Goal: Information Seeking & Learning: Find specific fact

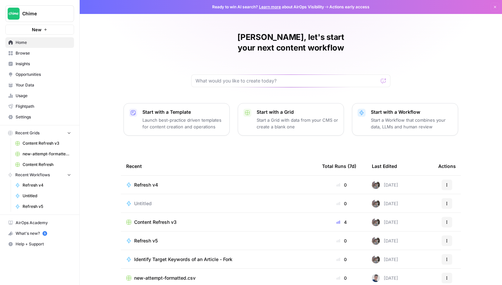
click at [57, 63] on span "Insights" at bounding box center [43, 64] width 55 height 6
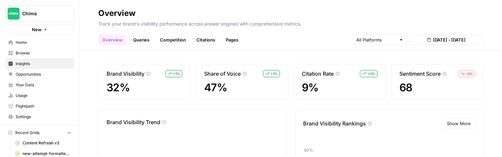
click at [231, 42] on link "Pages" at bounding box center [232, 40] width 21 height 11
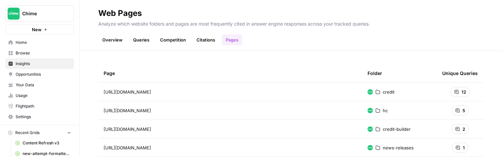
click at [151, 93] on span "https://www.chime.com/credit" at bounding box center [127, 92] width 47 height 7
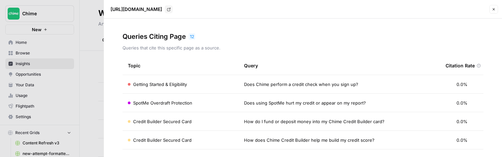
click at [175, 85] on span "Getting Started & Eligibility" at bounding box center [160, 84] width 54 height 7
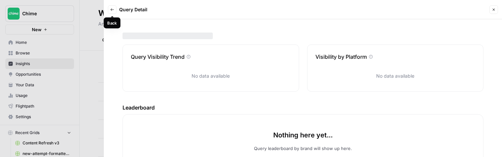
click at [111, 8] on icon "button" at bounding box center [112, 10] width 4 height 4
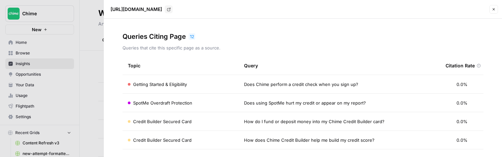
click at [187, 82] on div "Getting Started & Eligibility" at bounding box center [181, 84] width 106 height 7
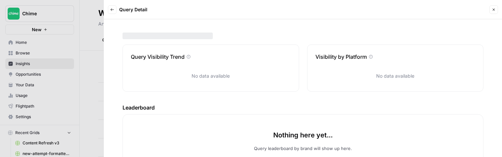
click at [496, 13] on button "Close" at bounding box center [493, 9] width 9 height 9
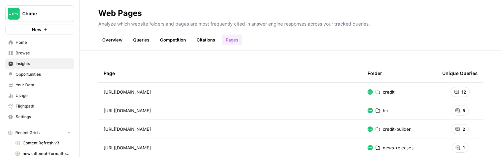
click at [111, 38] on link "Overview" at bounding box center [112, 40] width 28 height 11
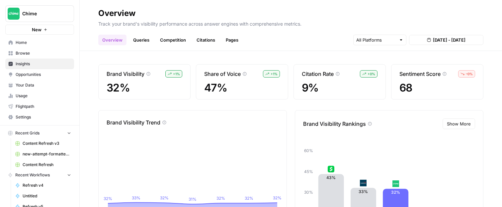
click at [229, 41] on link "Pages" at bounding box center [232, 40] width 21 height 11
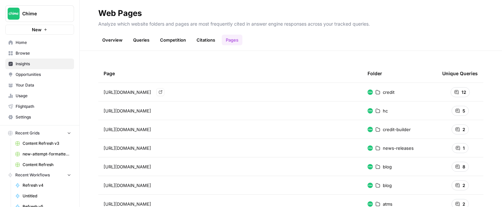
click at [151, 95] on span "[URL][DOMAIN_NAME]" at bounding box center [127, 92] width 47 height 7
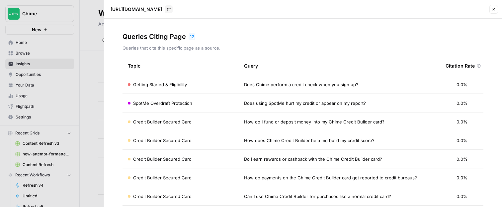
click at [253, 88] on td "Does Chime perform a credit check when you sign up?" at bounding box center [340, 84] width 202 height 18
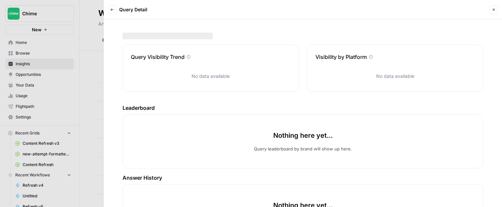
click at [112, 8] on icon "button" at bounding box center [112, 10] width 4 height 4
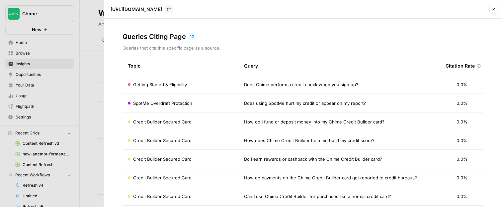
click at [295, 86] on span "Does Chime perform a credit check when you sign up?" at bounding box center [301, 84] width 114 height 7
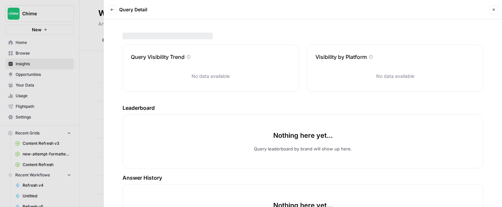
click at [112, 12] on button "Back" at bounding box center [112, 9] width 9 height 9
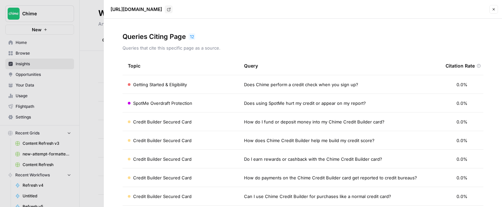
drag, startPoint x: 357, startPoint y: 83, endPoint x: 244, endPoint y: 84, distance: 112.9
click at [244, 84] on div "Does Chime perform a credit check when you sign up?" at bounding box center [339, 84] width 191 height 7
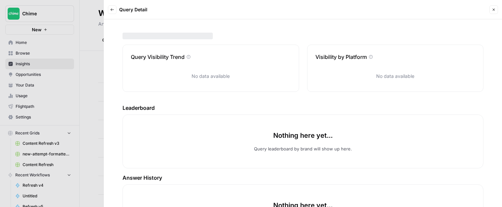
click at [83, 72] on div at bounding box center [251, 103] width 502 height 207
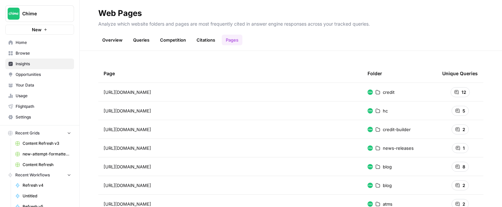
click at [146, 39] on link "Queries" at bounding box center [141, 40] width 24 height 11
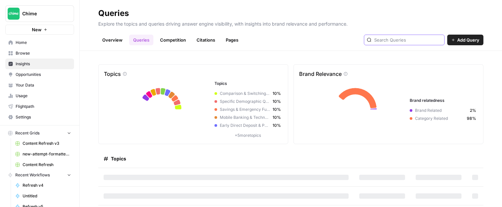
click at [416, 37] on input "text" at bounding box center [407, 40] width 67 height 7
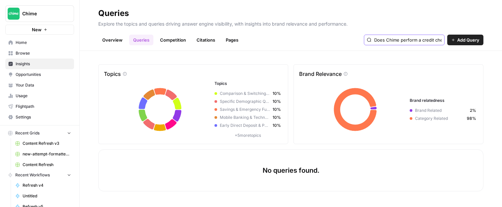
scroll to position [0, 60]
drag, startPoint x: 419, startPoint y: 40, endPoint x: 497, endPoint y: 42, distance: 78.0
click at [497, 42] on header "Queries Explore the topics and queries driving answer engine visibility, with i…" at bounding box center [291, 25] width 422 height 51
type input "Does Chime perform"
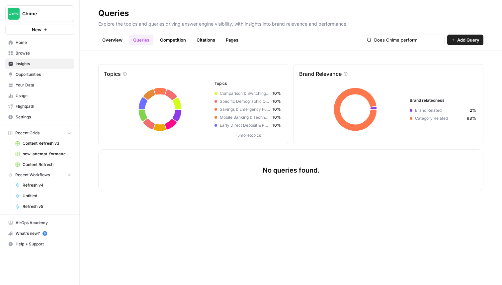
click at [110, 43] on link "Overview" at bounding box center [112, 40] width 28 height 11
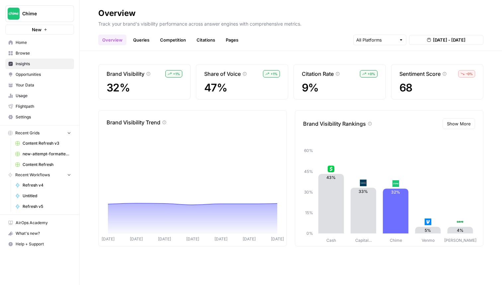
click at [137, 44] on link "Queries" at bounding box center [141, 40] width 24 height 11
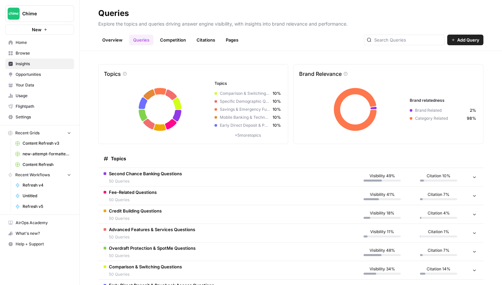
click at [145, 174] on span "Second Chance Banking Questions" at bounding box center [145, 173] width 73 height 7
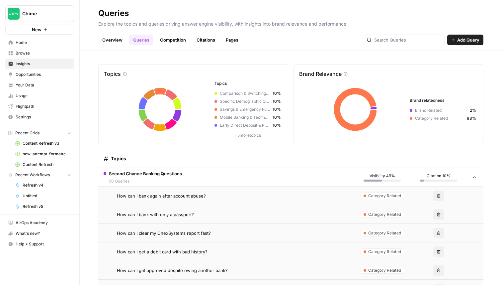
click at [227, 38] on link "Pages" at bounding box center [232, 40] width 21 height 11
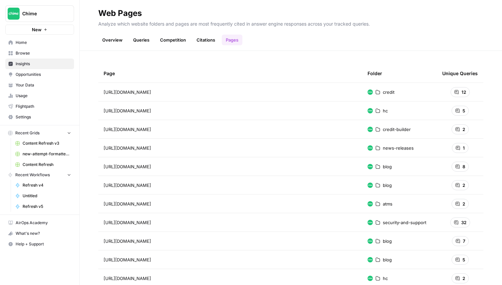
click at [145, 91] on span "[URL][DOMAIN_NAME]" at bounding box center [127, 92] width 47 height 7
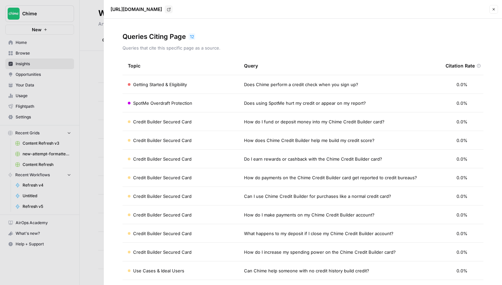
click at [250, 86] on span "Does Chime perform a credit check when you sign up?" at bounding box center [301, 84] width 114 height 7
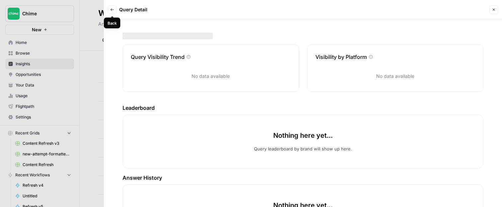
click at [114, 13] on button "Back" at bounding box center [112, 9] width 9 height 9
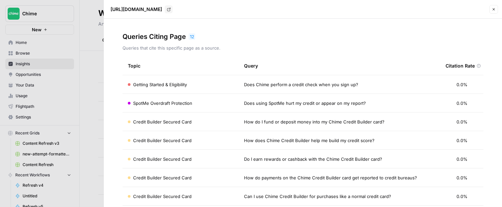
drag, startPoint x: 359, startPoint y: 85, endPoint x: 245, endPoint y: 86, distance: 113.5
click at [245, 86] on div "Does Chime perform a credit check when you sign up?" at bounding box center [339, 84] width 191 height 7
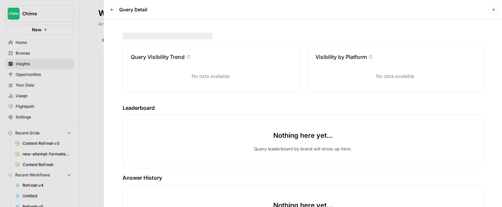
click at [115, 14] on button "Back" at bounding box center [112, 9] width 9 height 9
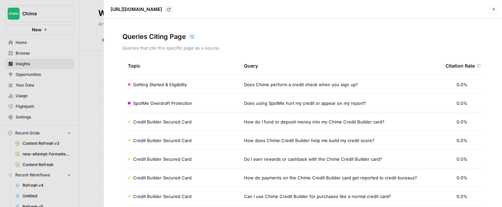
copy span "Does Chime perform a credit check when you sign up?"
drag, startPoint x: 361, startPoint y: 88, endPoint x: 246, endPoint y: 86, distance: 115.2
click at [245, 85] on td "Does Chime perform a credit check when you sign up?" at bounding box center [340, 84] width 202 height 18
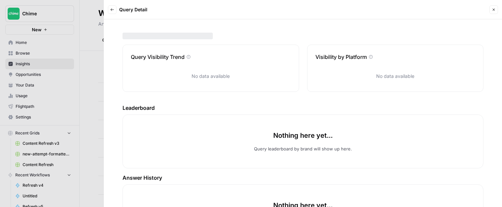
click at [495, 8] on icon "button" at bounding box center [494, 10] width 4 height 4
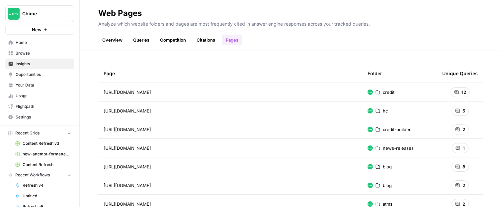
click at [134, 39] on link "Queries" at bounding box center [141, 40] width 24 height 11
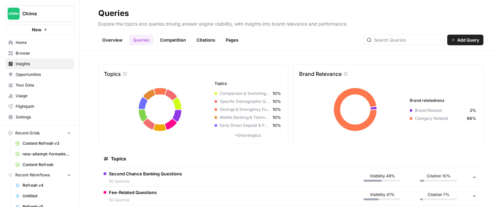
click at [413, 36] on div at bounding box center [404, 40] width 81 height 11
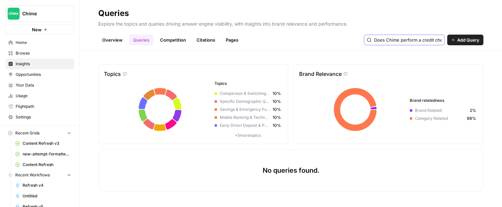
type input "Does Chime perform a credit check when you sign up?"
click at [47, 9] on button "Chime" at bounding box center [39, 13] width 69 height 17
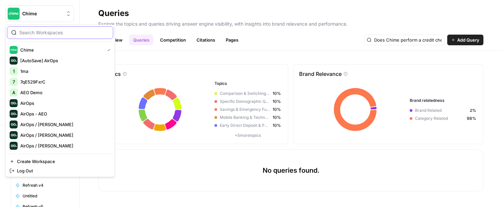
click at [37, 33] on input "search" at bounding box center [64, 32] width 90 height 7
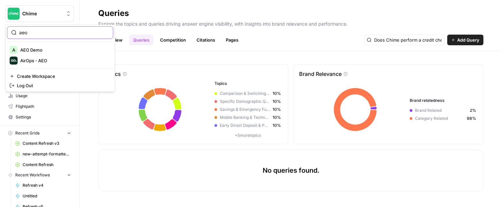
type input "aeo"
click at [45, 60] on span "AirOps - AEO" at bounding box center [64, 60] width 88 height 7
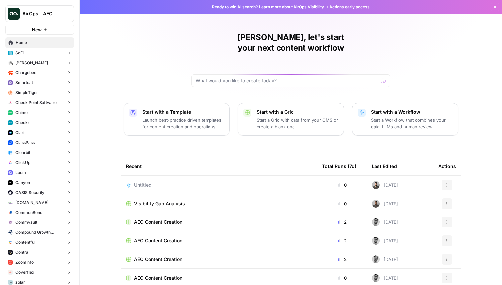
click at [37, 109] on button "Chime" at bounding box center [39, 113] width 69 height 10
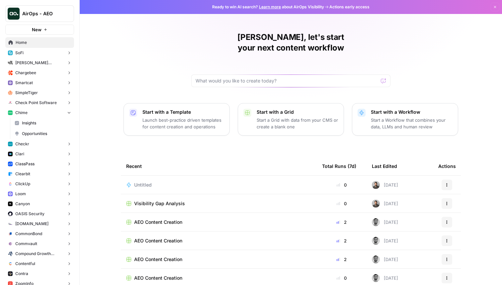
click at [38, 120] on span "Insights" at bounding box center [46, 123] width 49 height 6
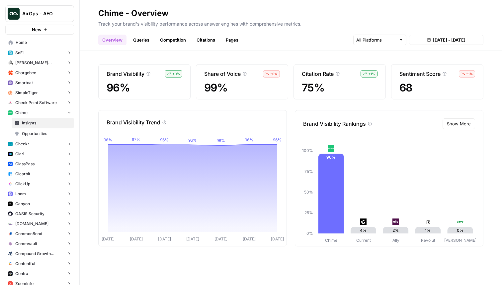
click at [132, 36] on link "Queries" at bounding box center [141, 40] width 24 height 11
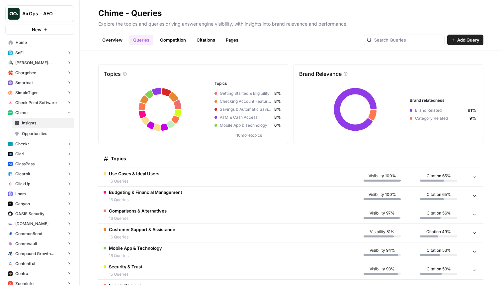
click at [116, 36] on link "Overview" at bounding box center [112, 40] width 28 height 11
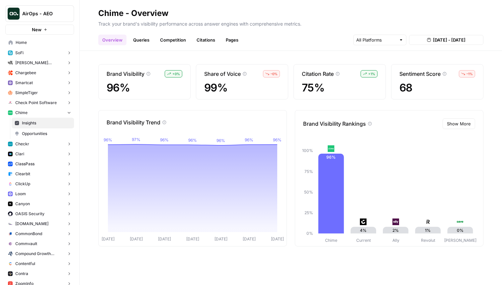
click at [141, 41] on link "Queries" at bounding box center [141, 40] width 24 height 11
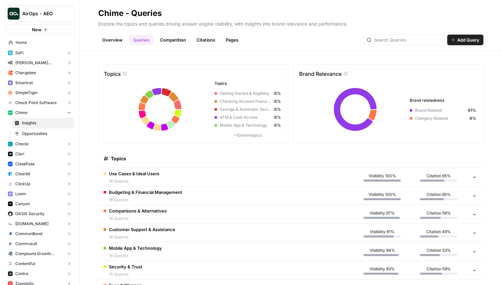
click at [236, 43] on link "Pages" at bounding box center [232, 40] width 21 height 11
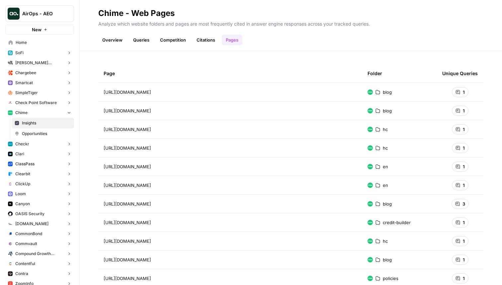
click at [141, 38] on link "Queries" at bounding box center [141, 40] width 24 height 11
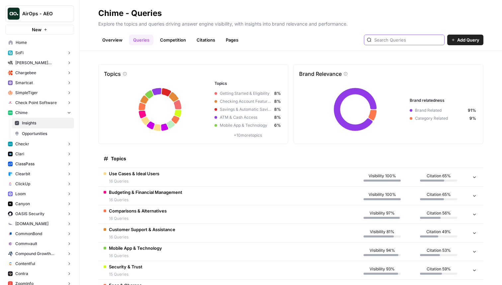
click at [412, 41] on input "text" at bounding box center [407, 40] width 67 height 7
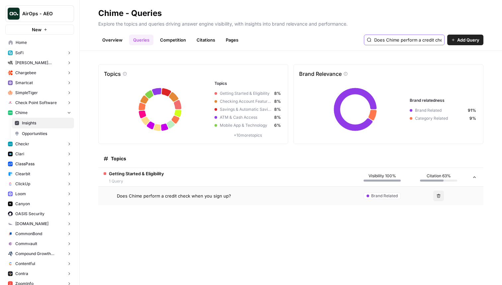
type input "Does Chime perform a credit check when you sign up?"
click at [195, 194] on span "Does Chime perform a credit check when you sign up?" at bounding box center [174, 195] width 114 height 7
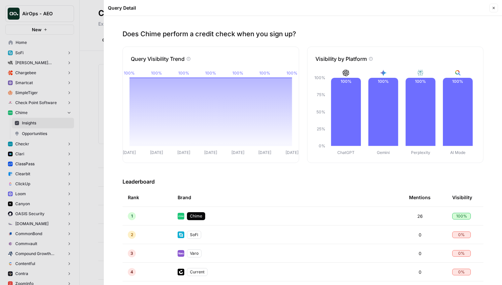
click at [494, 7] on icon "button" at bounding box center [494, 8] width 4 height 4
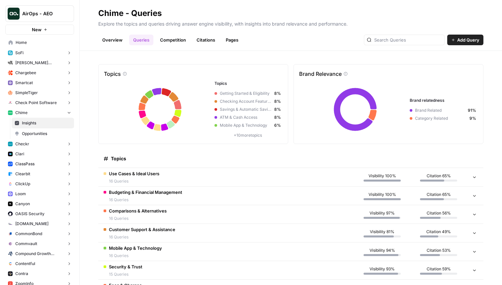
click at [234, 39] on link "Pages" at bounding box center [232, 40] width 21 height 11
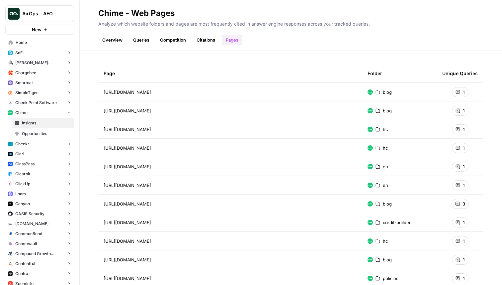
click at [149, 94] on span "https://www.chime.com/blog/lower-cost-living/" at bounding box center [127, 92] width 47 height 7
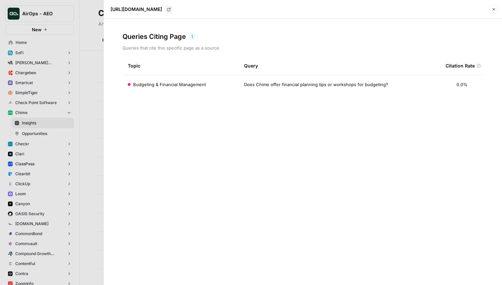
click at [157, 80] on td "Budgeting & Financial Management" at bounding box center [181, 84] width 116 height 19
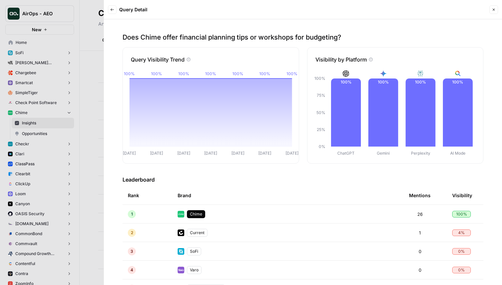
click at [112, 8] on icon "button" at bounding box center [112, 10] width 4 height 4
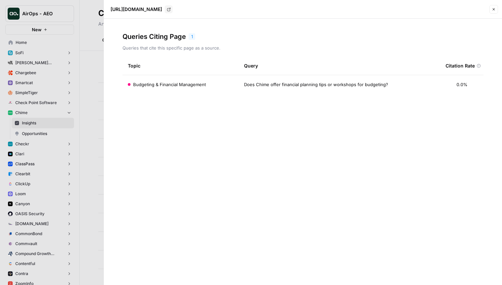
click at [492, 7] on button "Close" at bounding box center [493, 9] width 9 height 9
